Goal: Information Seeking & Learning: Learn about a topic

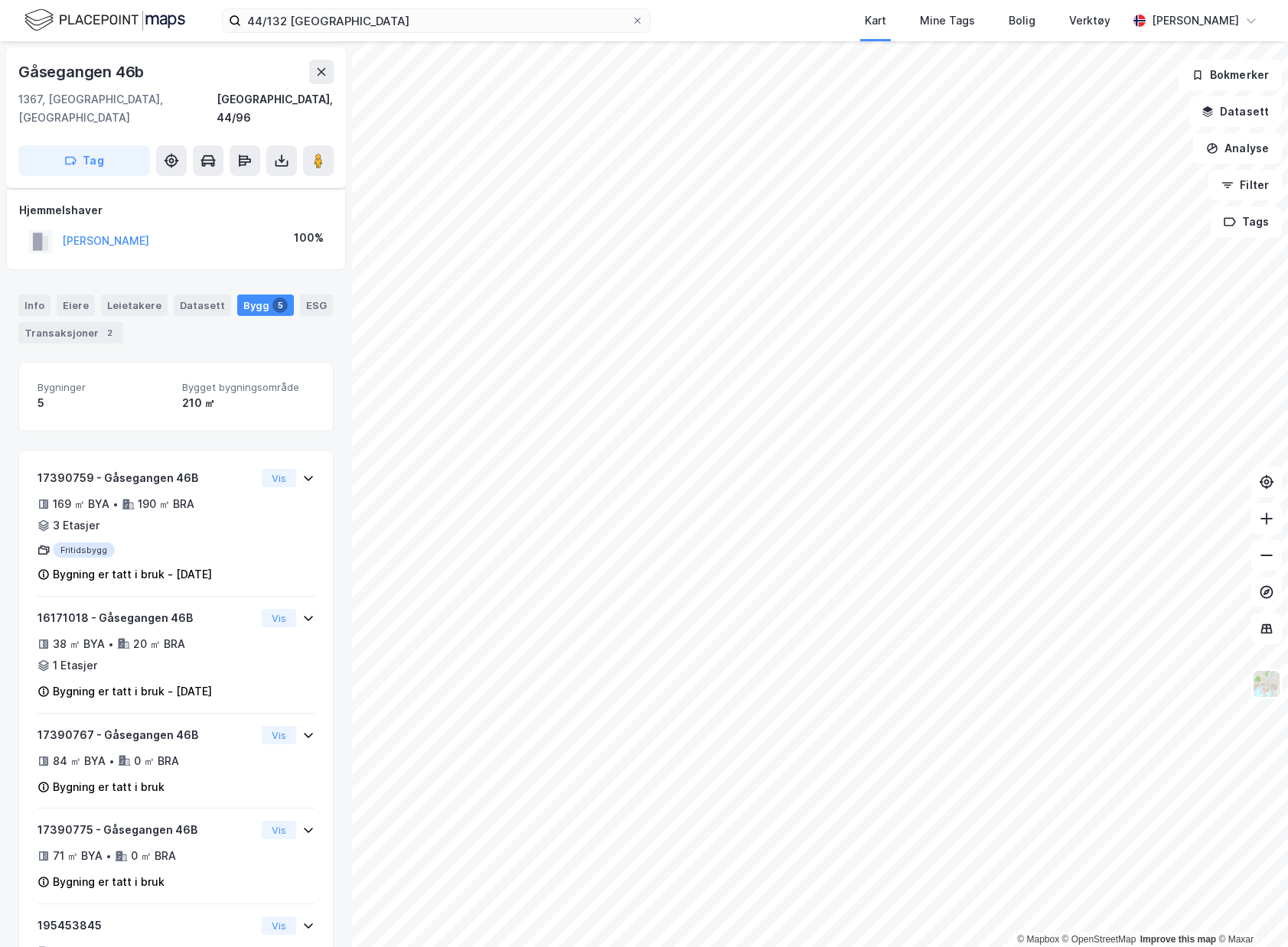
scroll to position [48, 0]
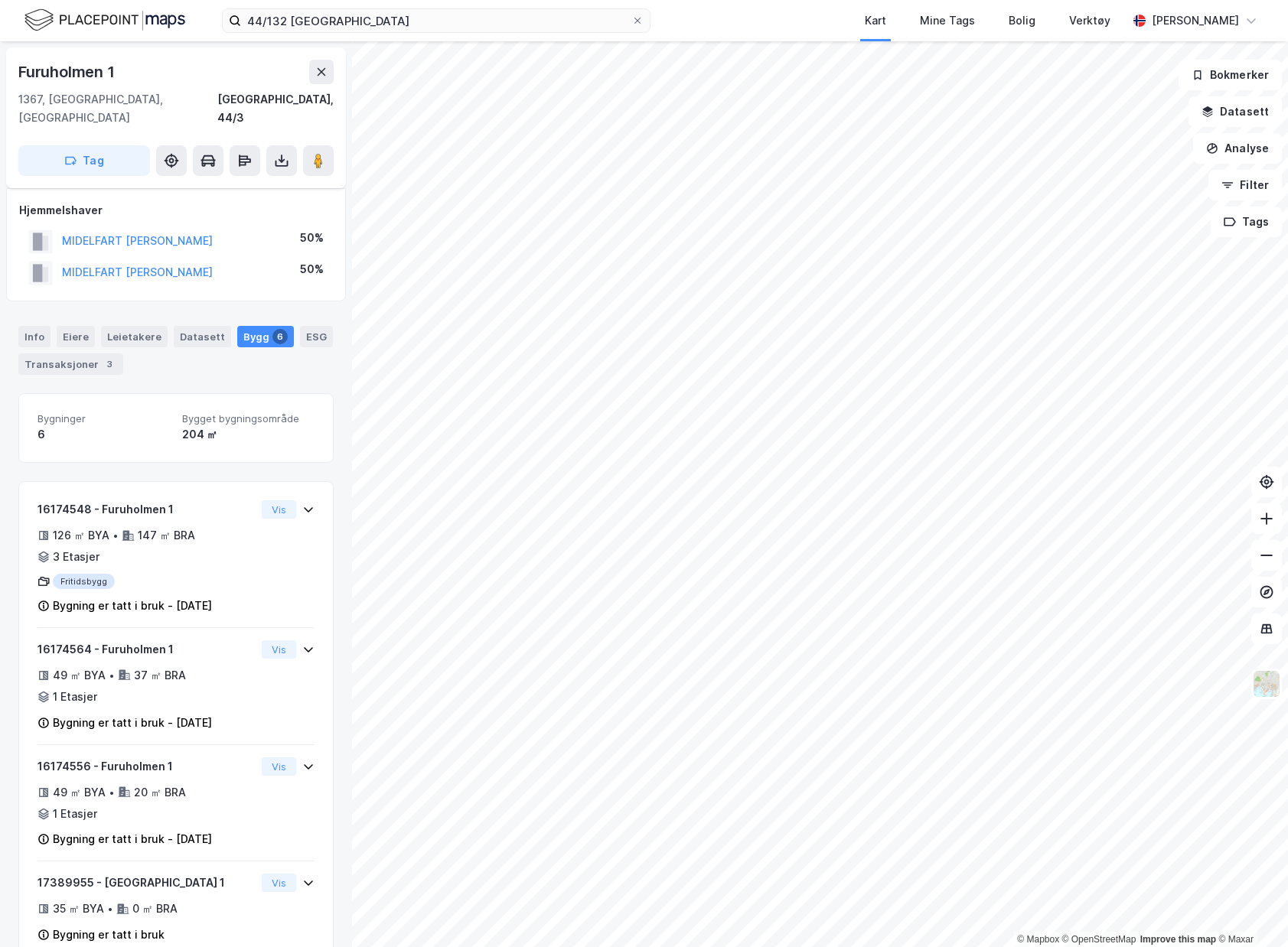
scroll to position [45, 0]
